Goal: Transaction & Acquisition: Purchase product/service

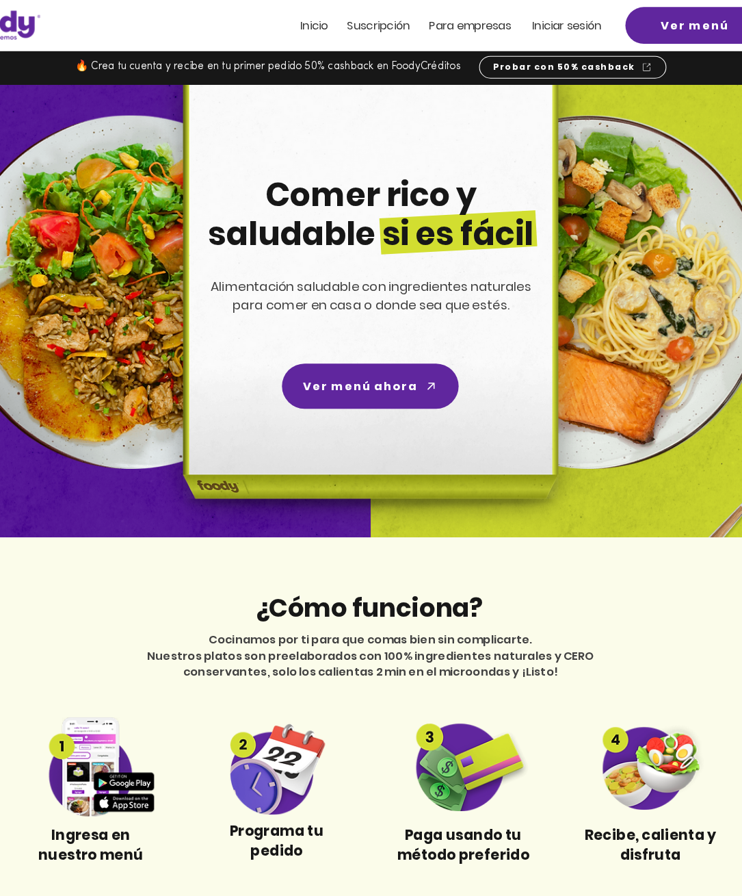
scroll to position [3, 0]
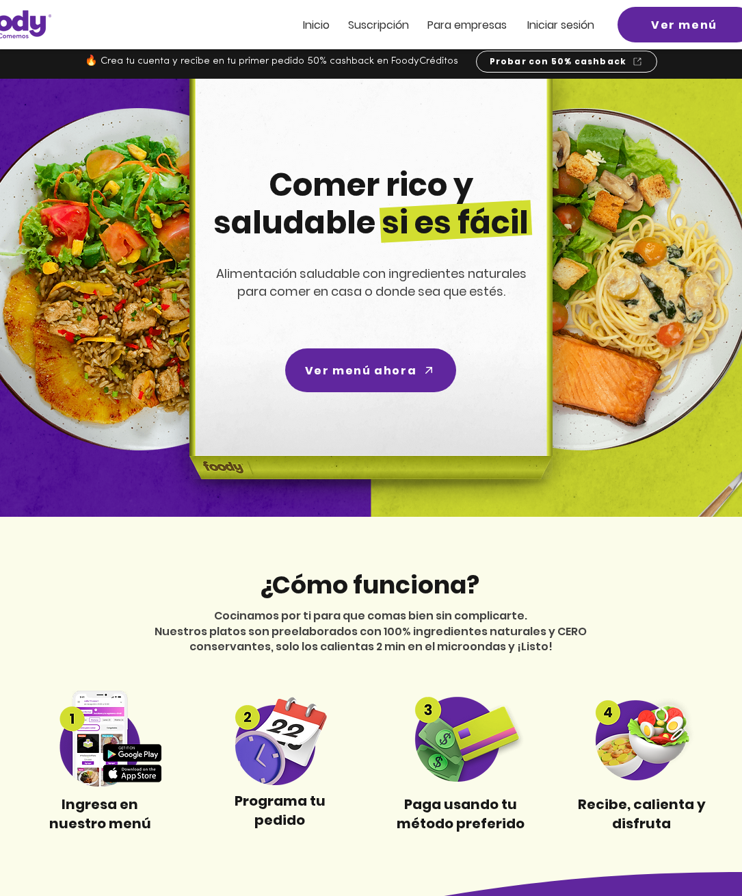
click at [670, 29] on span "Ver menú" at bounding box center [684, 24] width 66 height 17
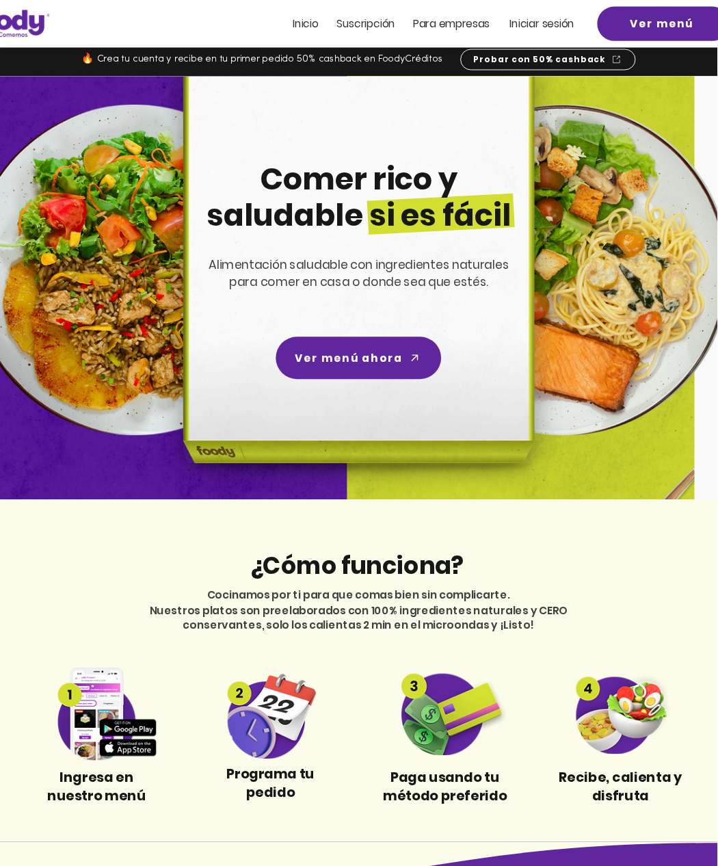
scroll to position [0, 0]
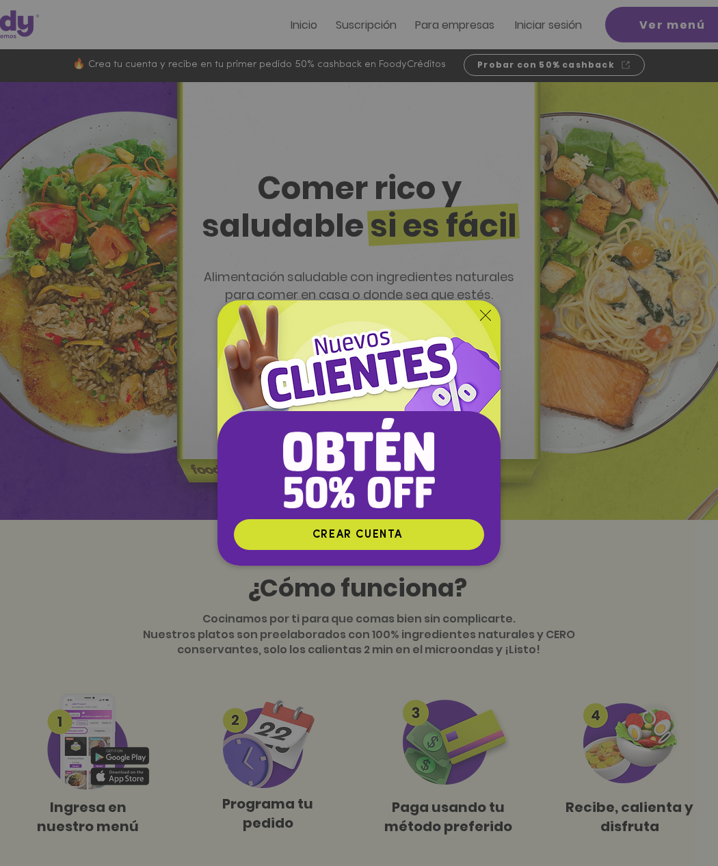
click at [485, 321] on icon "Volver al sitio" at bounding box center [485, 315] width 11 height 11
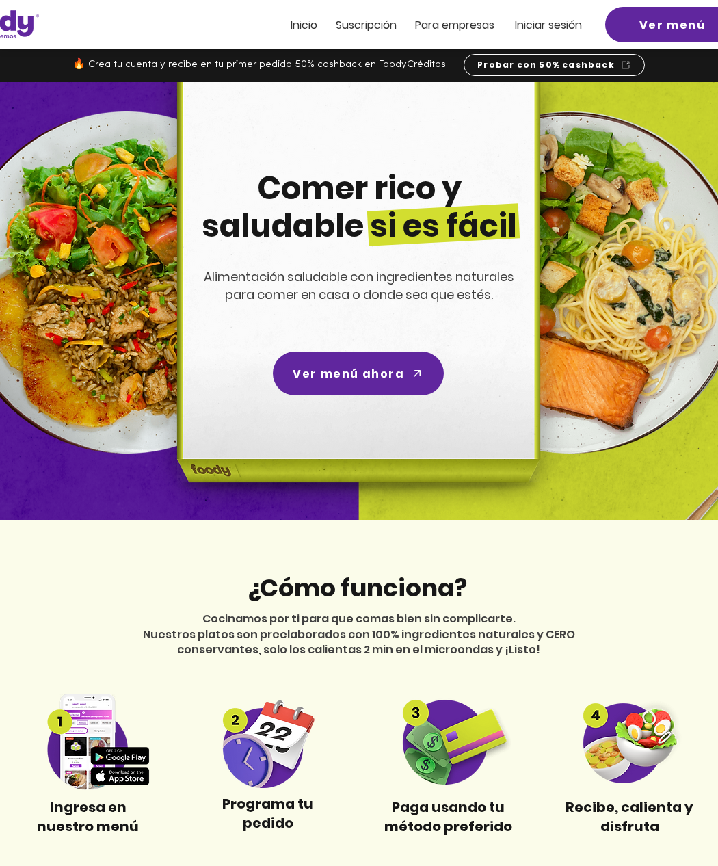
click at [568, 31] on span "Iniciar sesión" at bounding box center [548, 25] width 67 height 16
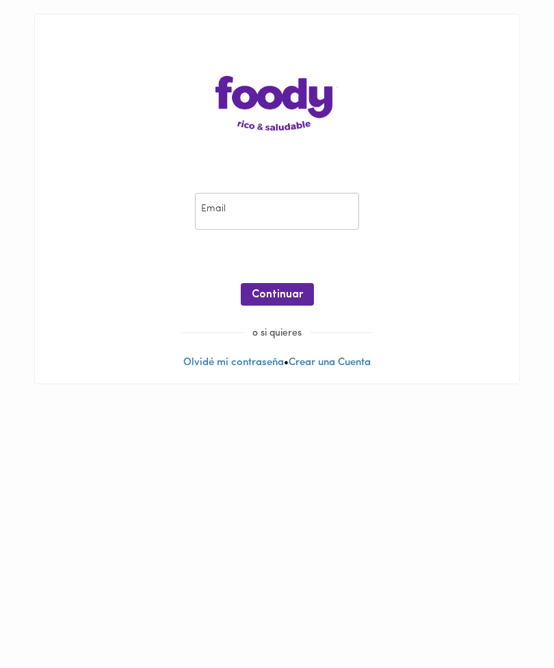
click at [312, 209] on input "email" at bounding box center [277, 212] width 164 height 38
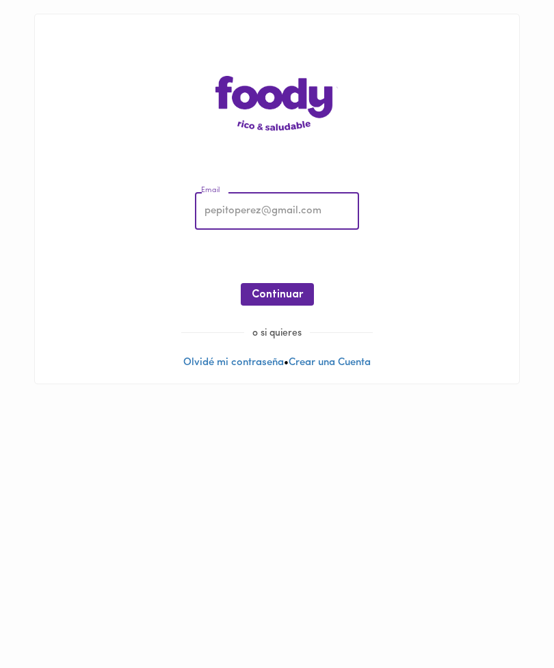
click at [267, 213] on input "email" at bounding box center [277, 212] width 164 height 38
type input "fernando.canas@outlook.com"
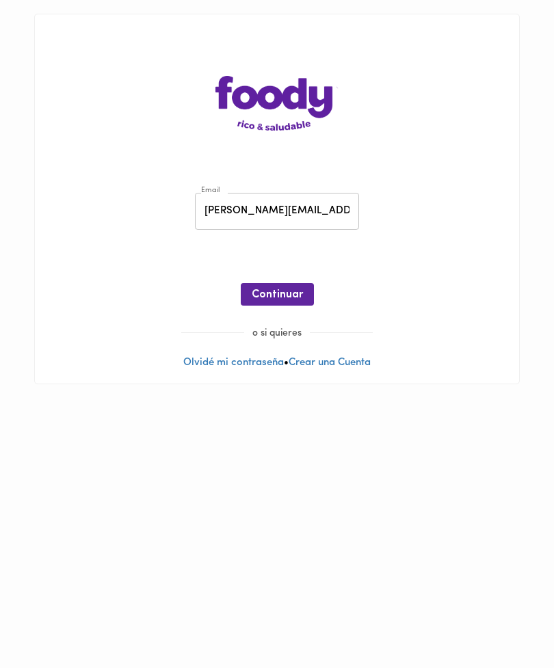
click at [289, 295] on span "Continuar" at bounding box center [277, 295] width 51 height 13
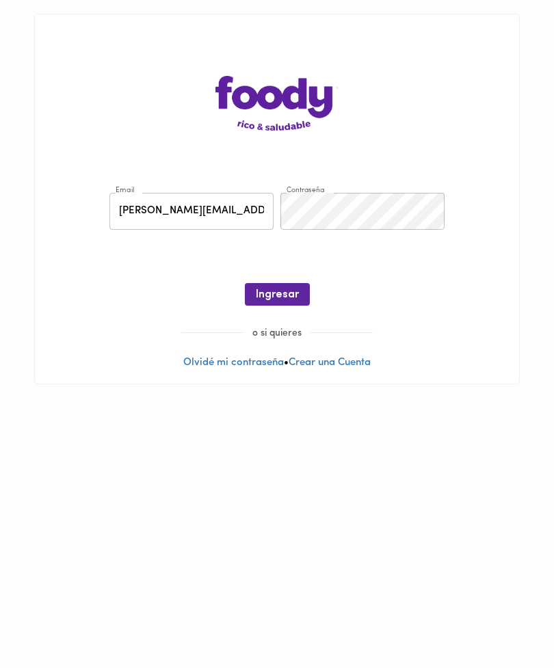
click at [276, 289] on span "Ingresar" at bounding box center [277, 295] width 43 height 13
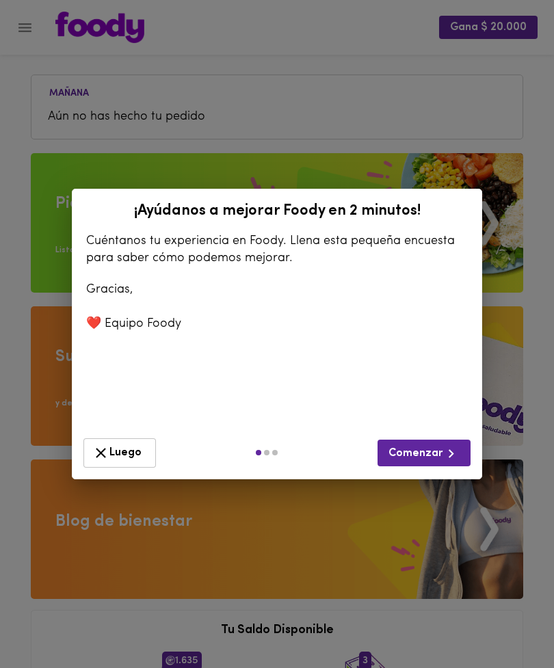
click at [111, 463] on button "Luego" at bounding box center [119, 453] width 73 height 29
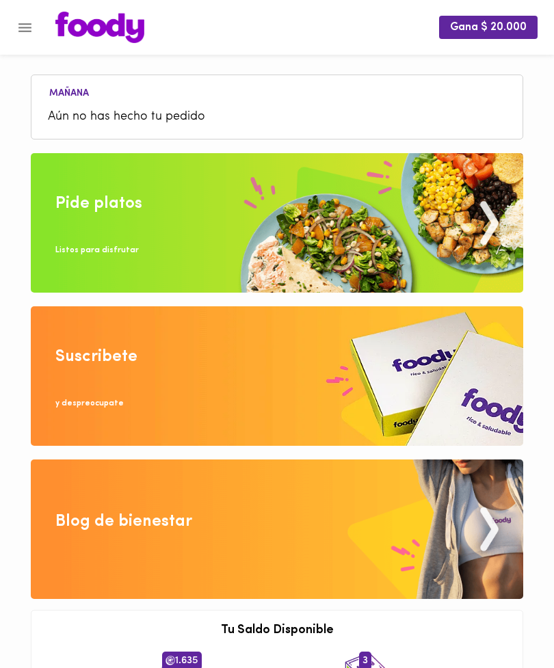
scroll to position [34, 0]
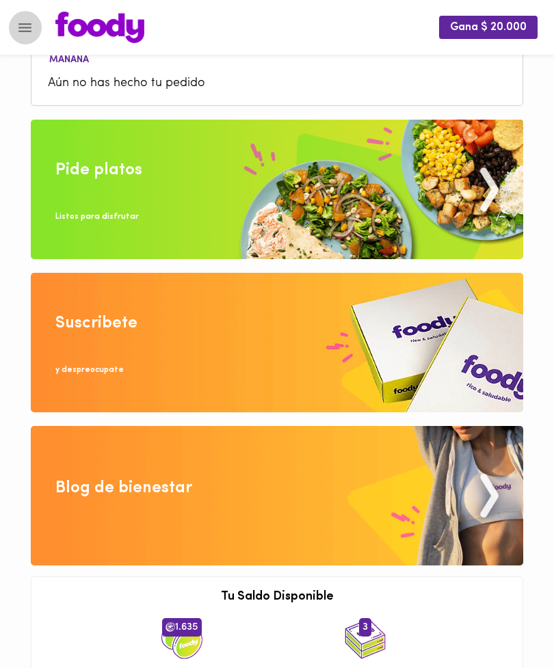
click at [28, 29] on icon "Menu" at bounding box center [24, 27] width 17 height 17
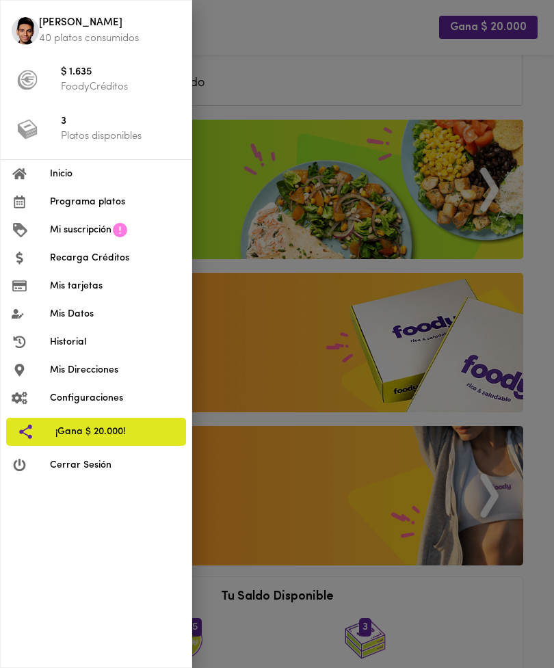
click at [400, 200] on div at bounding box center [277, 334] width 554 height 668
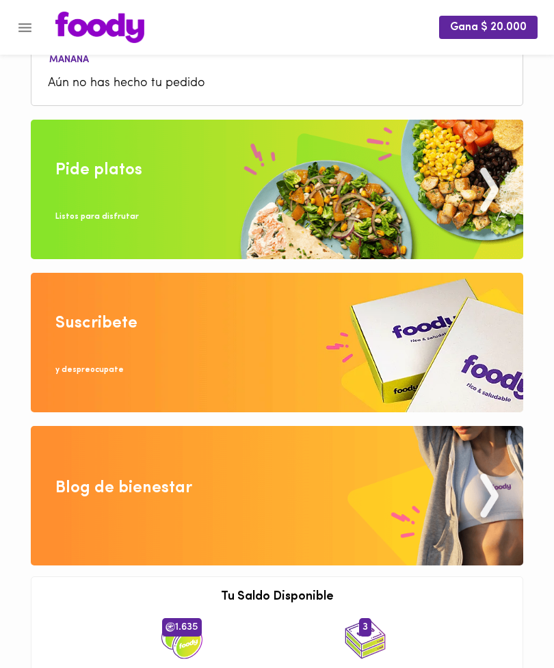
click at [430, 184] on img at bounding box center [277, 190] width 493 height 140
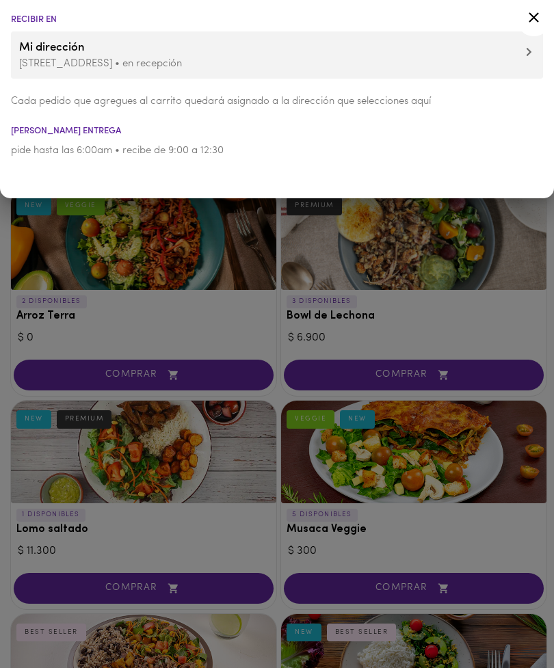
click at [530, 60] on span at bounding box center [529, 54] width 6 height 14
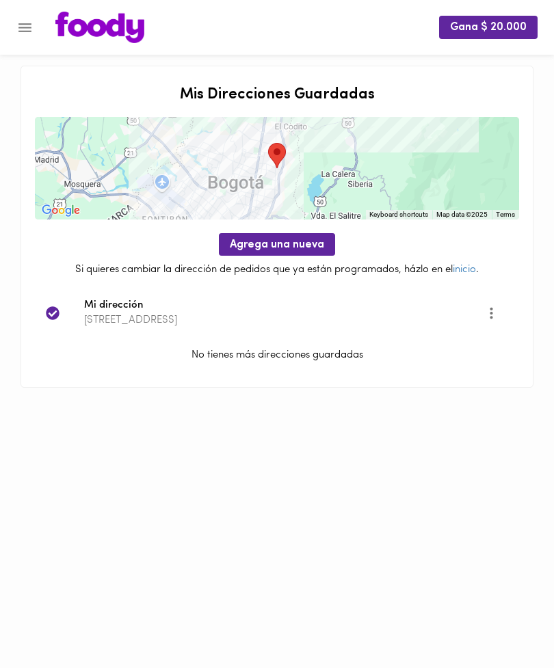
click at [94, 29] on img at bounding box center [99, 27] width 89 height 31
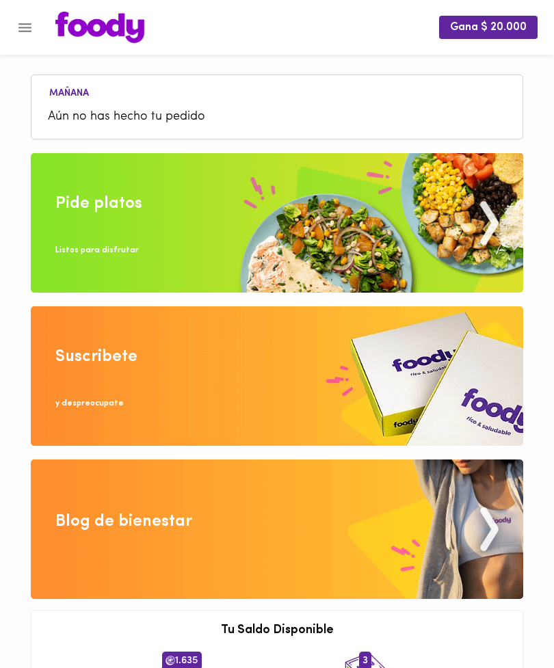
click at [402, 225] on img at bounding box center [277, 223] width 493 height 140
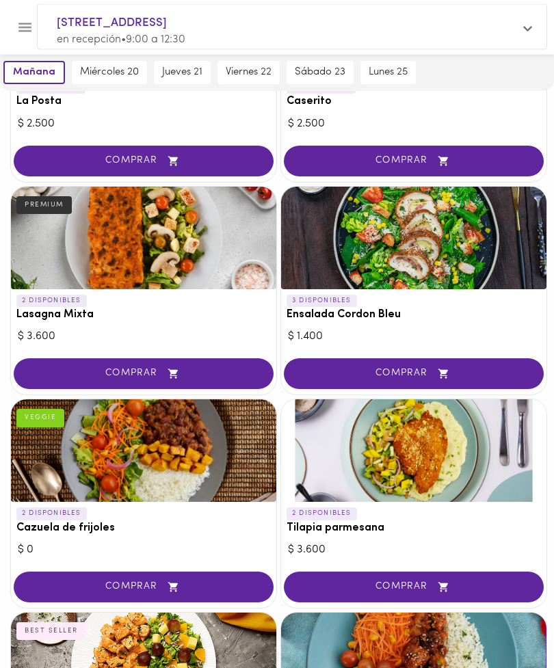
scroll to position [863, 0]
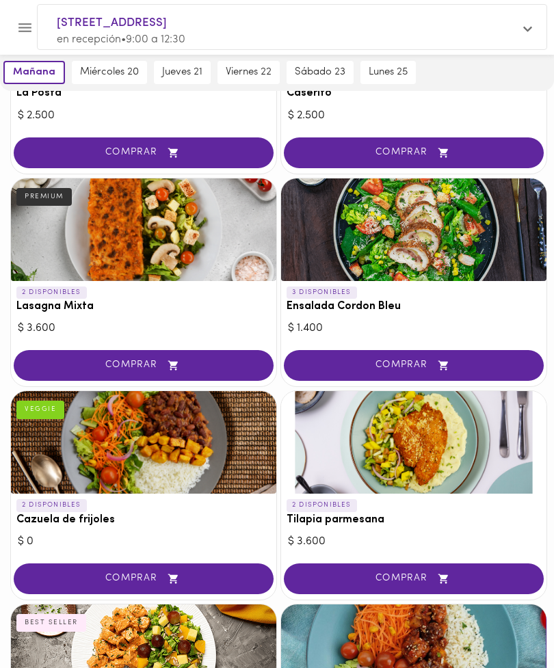
click at [64, 514] on h3 "Cazuela de frijoles" at bounding box center [143, 520] width 255 height 12
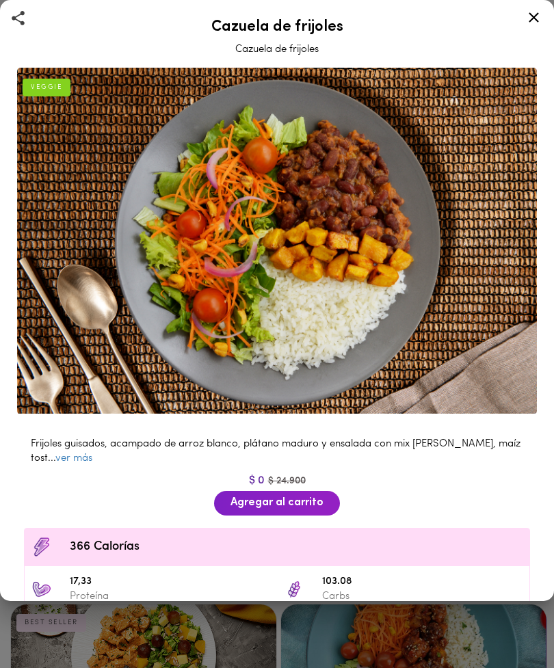
click at [529, 15] on icon at bounding box center [533, 17] width 17 height 17
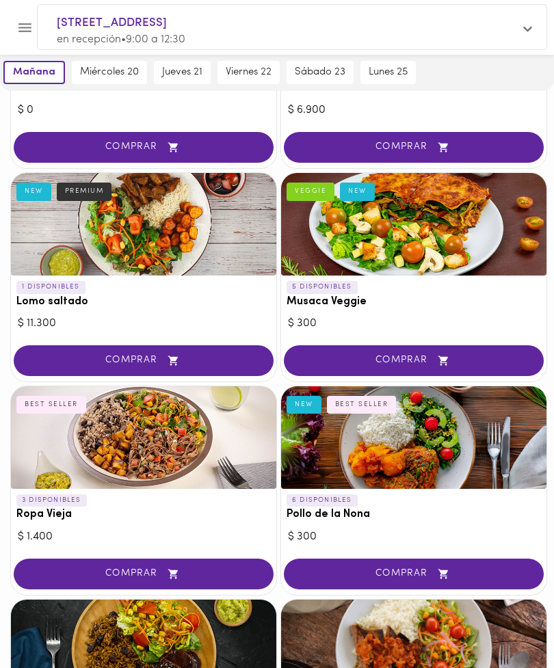
scroll to position [230, 0]
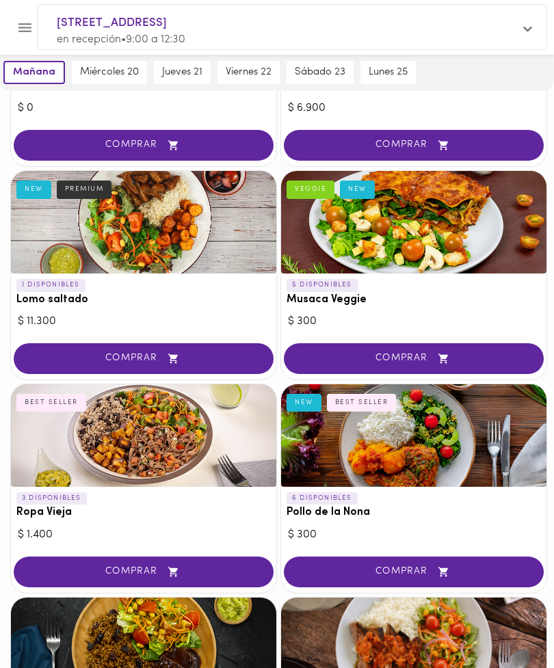
click at [444, 573] on icon "button" at bounding box center [443, 572] width 17 height 12
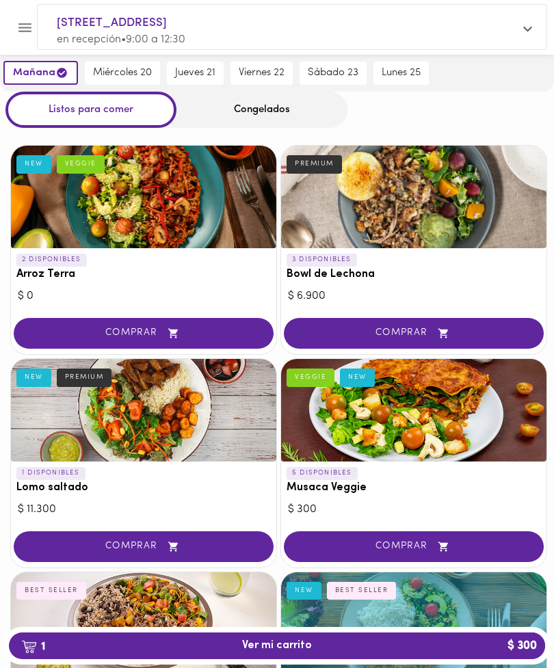
scroll to position [23, 0]
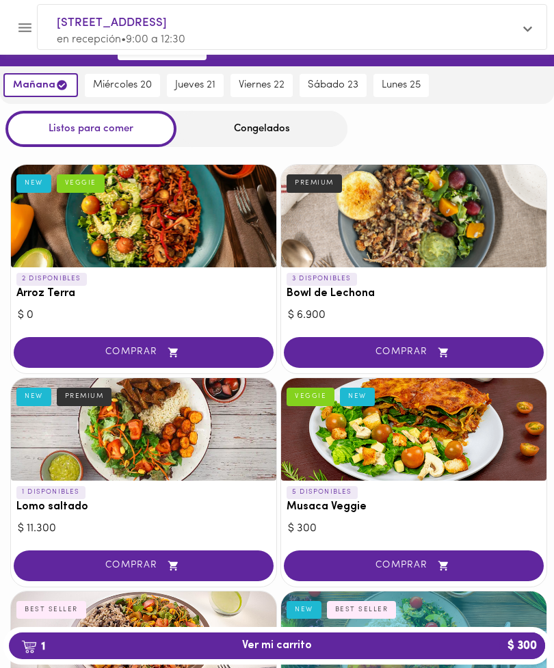
click at [148, 236] on div at bounding box center [143, 216] width 265 height 103
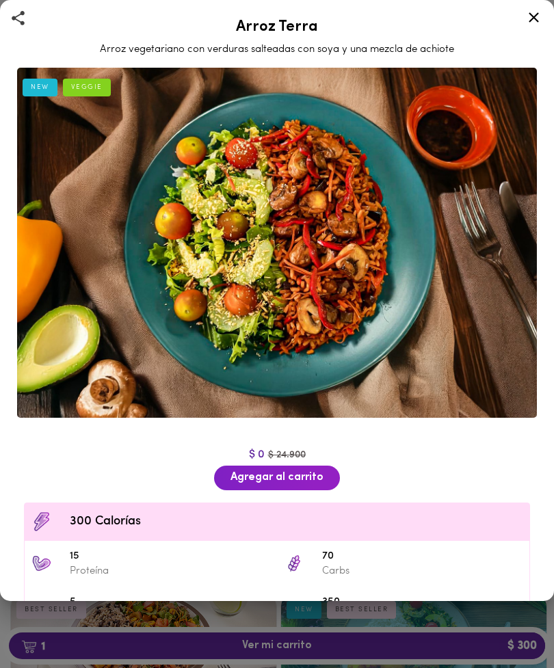
click at [532, 14] on icon at bounding box center [534, 17] width 10 height 10
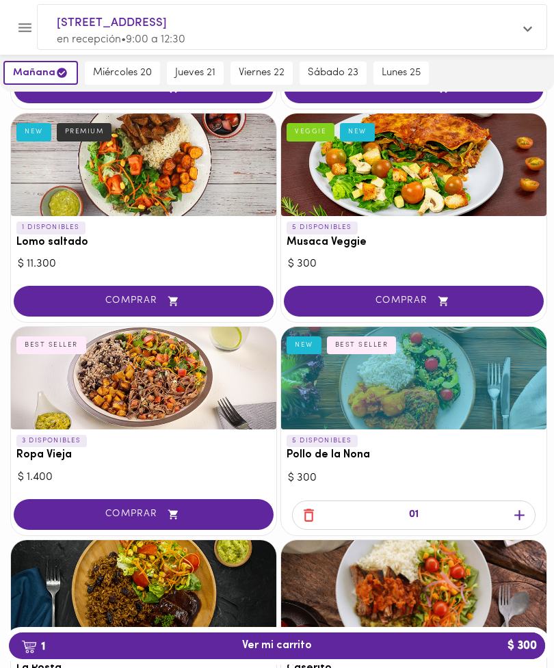
scroll to position [286, 0]
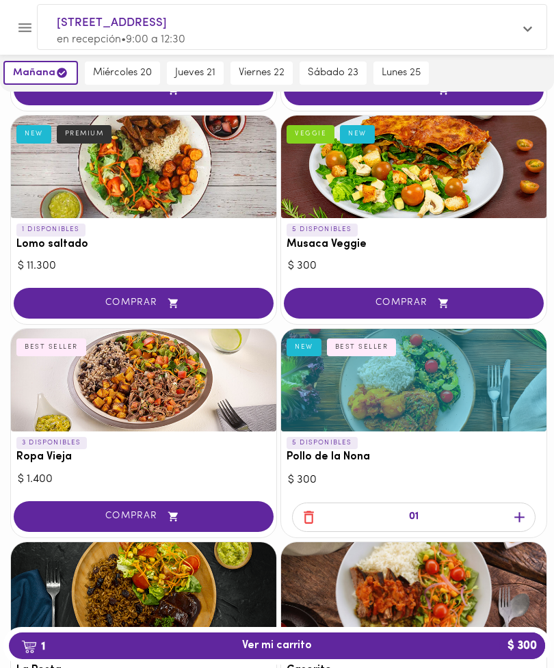
click at [460, 389] on div at bounding box center [413, 380] width 265 height 103
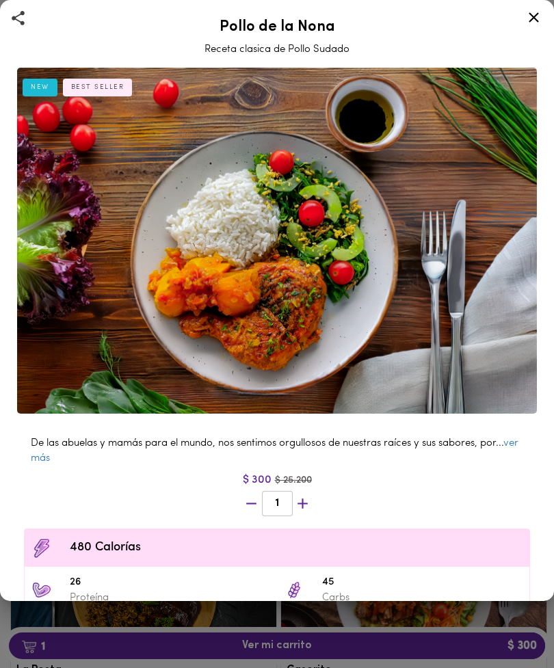
click at [528, 18] on icon at bounding box center [533, 17] width 17 height 17
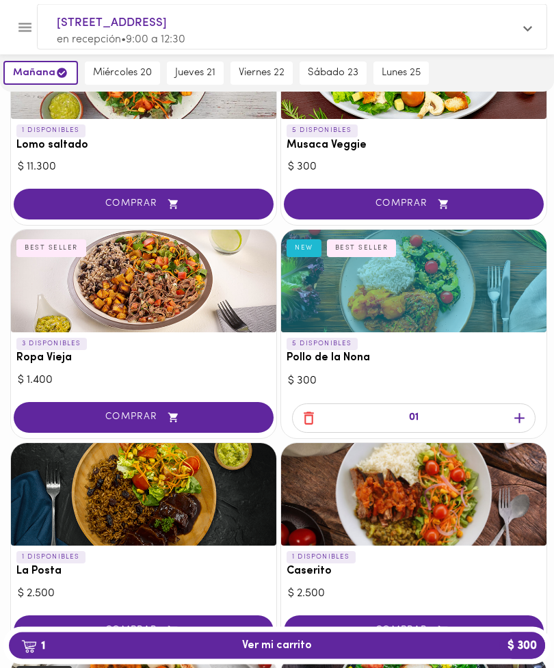
scroll to position [388, 0]
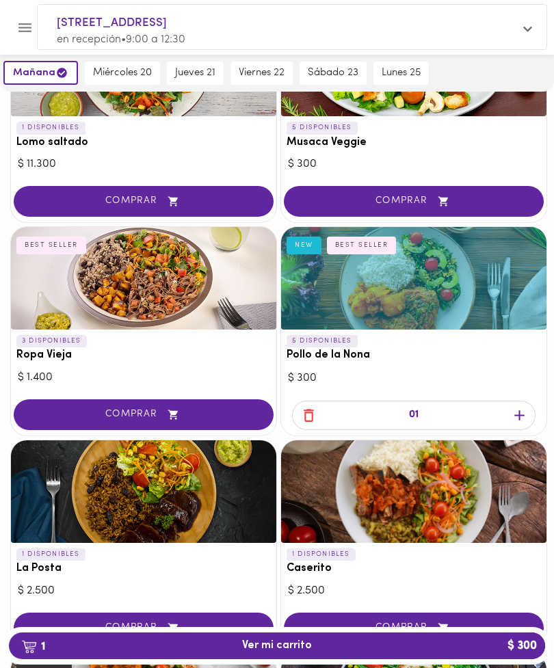
click at [184, 413] on span "COMPRAR" at bounding box center [144, 415] width 226 height 12
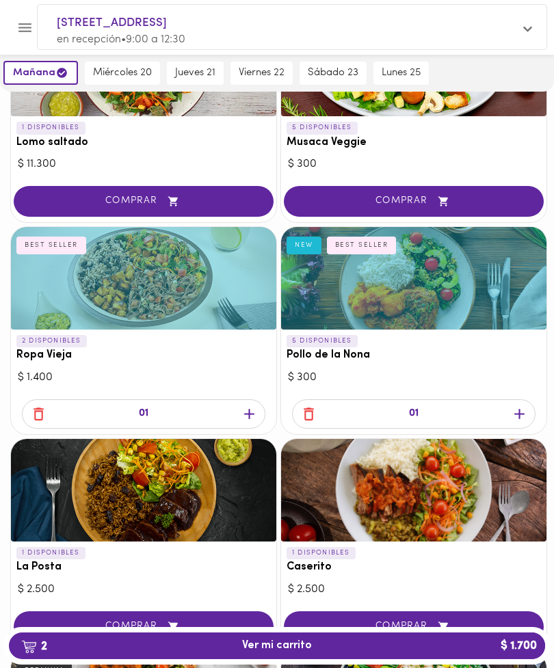
click at [388, 660] on button "2 Ver mi carrito $ 1.700" at bounding box center [277, 646] width 536 height 27
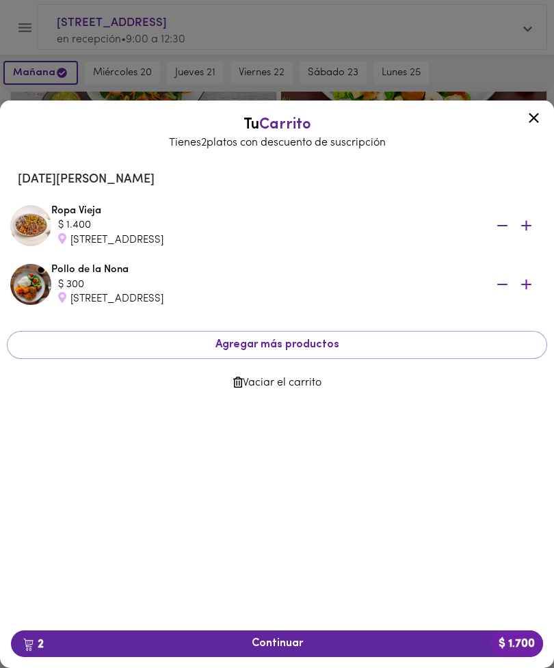
click at [416, 651] on span "2 Continuar $ 1.700" at bounding box center [277, 644] width 510 height 13
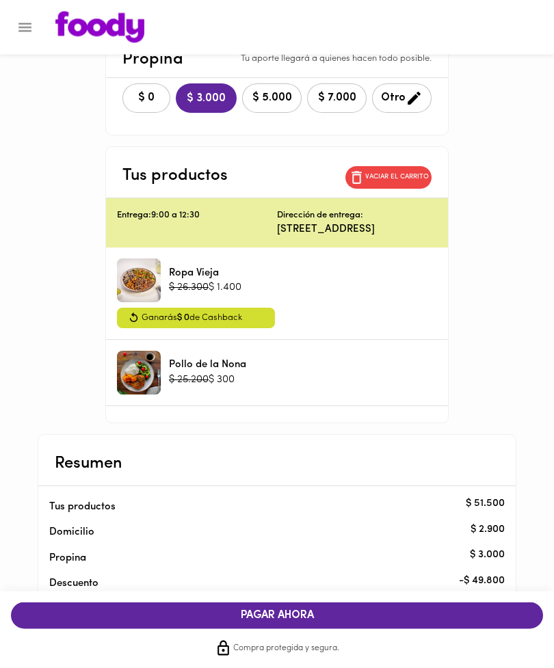
scroll to position [350, 0]
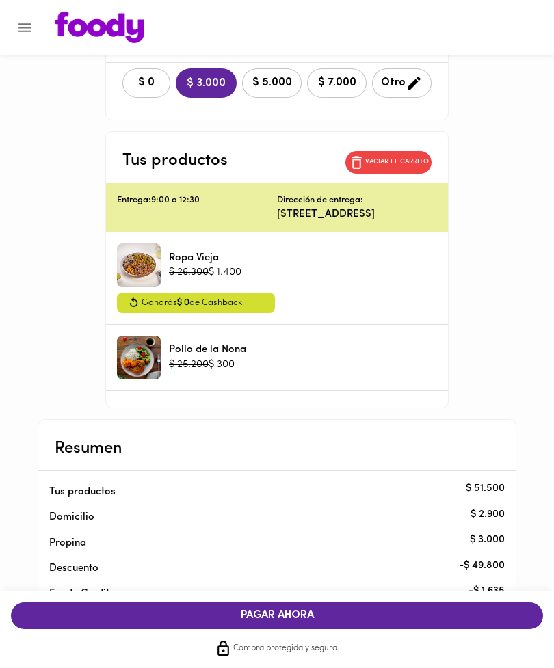
click at [416, 623] on span "PAGAR AHORA" at bounding box center [277, 616] width 505 height 13
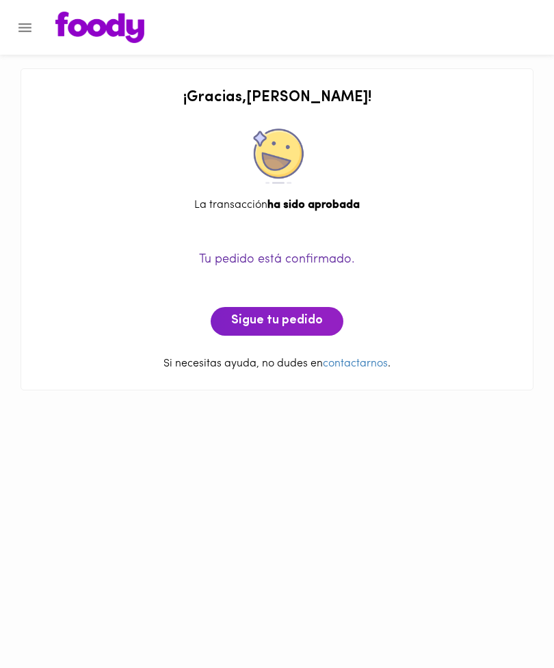
click at [315, 320] on span "Sigue tu pedido" at bounding box center [277, 321] width 92 height 15
